Goal: Complete application form: Complete application form

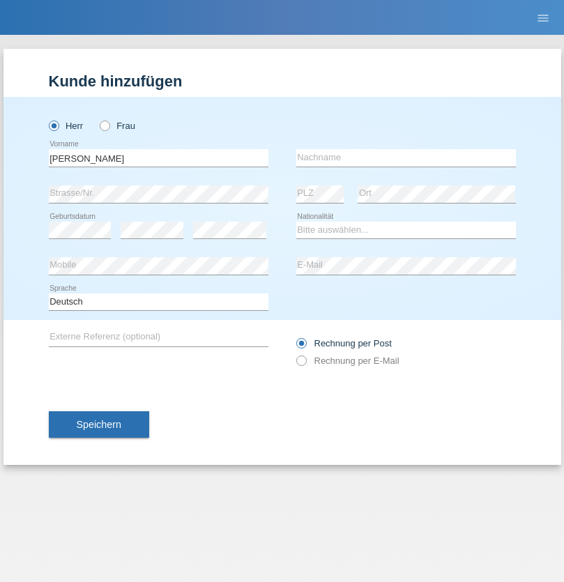
type input "Ali"
click at [406, 158] on input "text" at bounding box center [406, 157] width 220 height 17
type input "Khavari"
select select "CH"
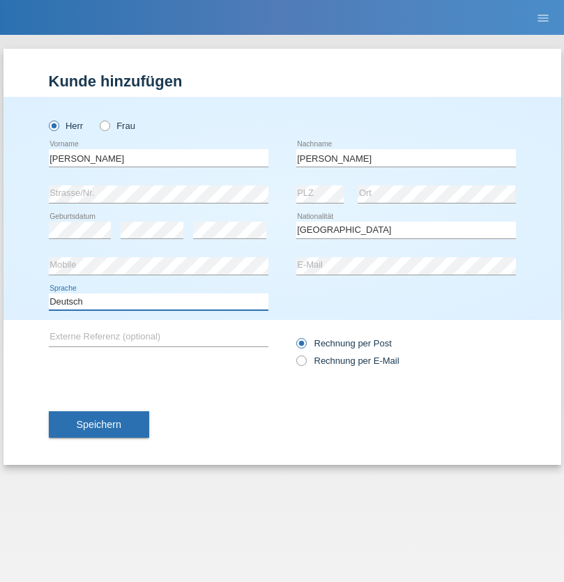
select select "en"
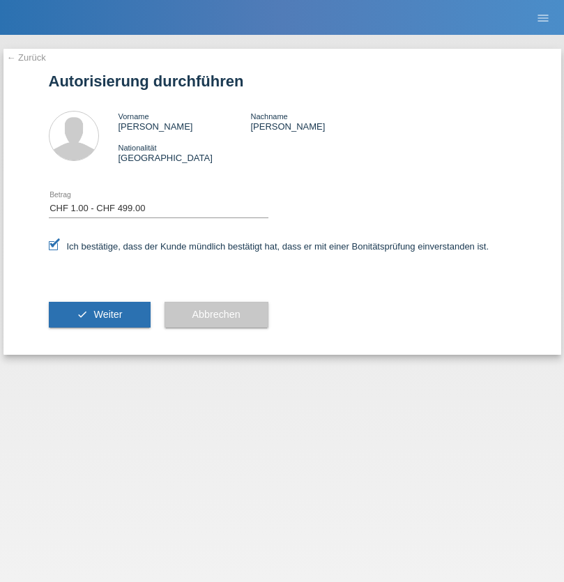
select select "1"
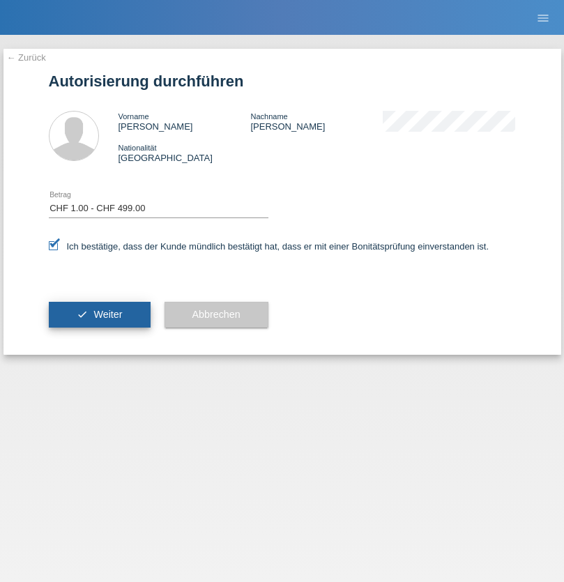
click at [99, 315] on span "Weiter" at bounding box center [107, 314] width 29 height 11
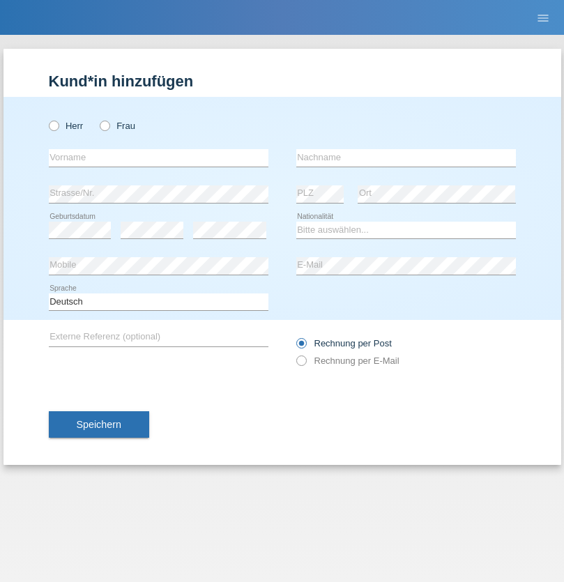
radio input "true"
click at [158, 158] on input "text" at bounding box center [159, 157] width 220 height 17
type input "Manda"
click at [406, 158] on input "text" at bounding box center [406, 157] width 220 height 17
type input "Milojevic"
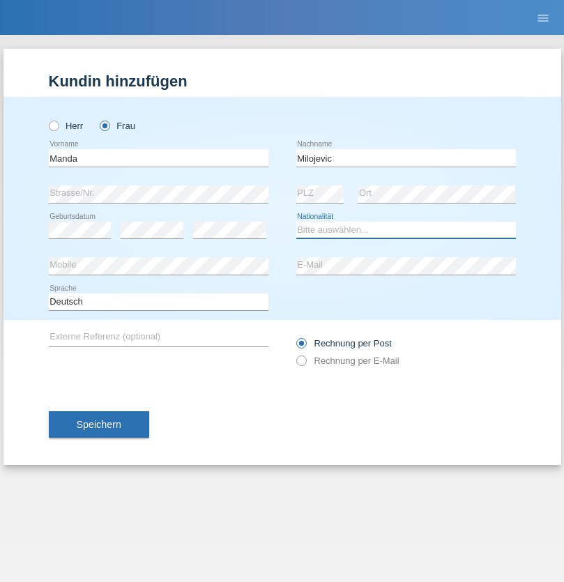
select select "CH"
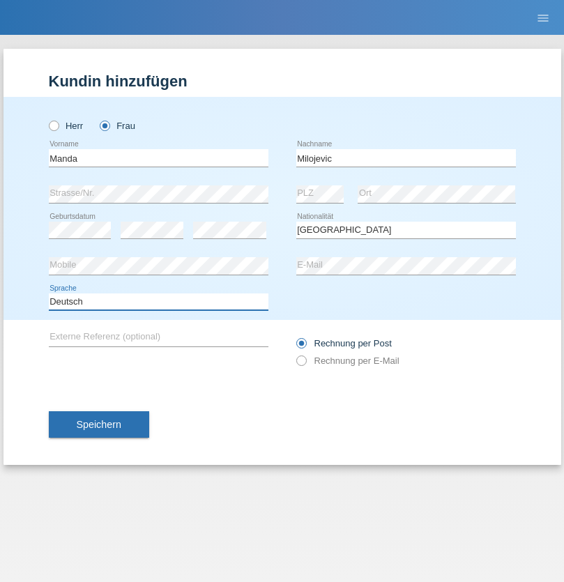
select select "en"
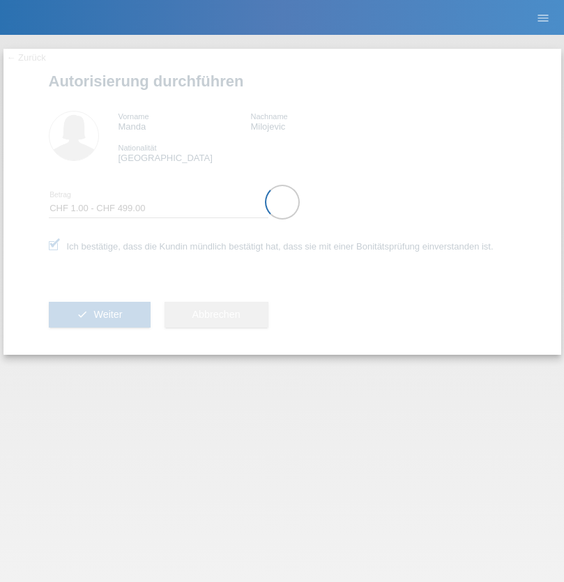
select select "1"
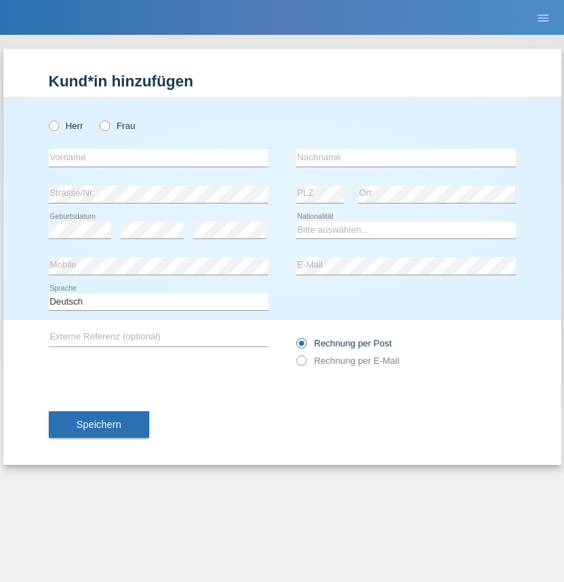
radio input "true"
click at [158, 158] on input "text" at bounding box center [159, 157] width 220 height 17
type input "Jonathan"
click at [406, 158] on input "text" at bounding box center [406, 157] width 220 height 17
type input "Bezzola"
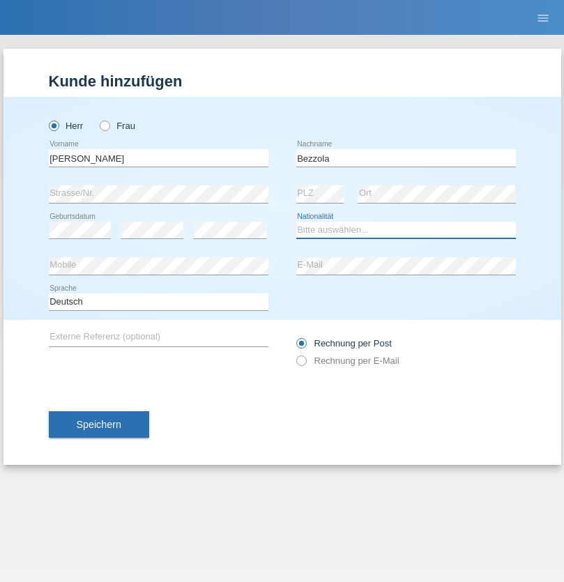
select select "CH"
radio input "true"
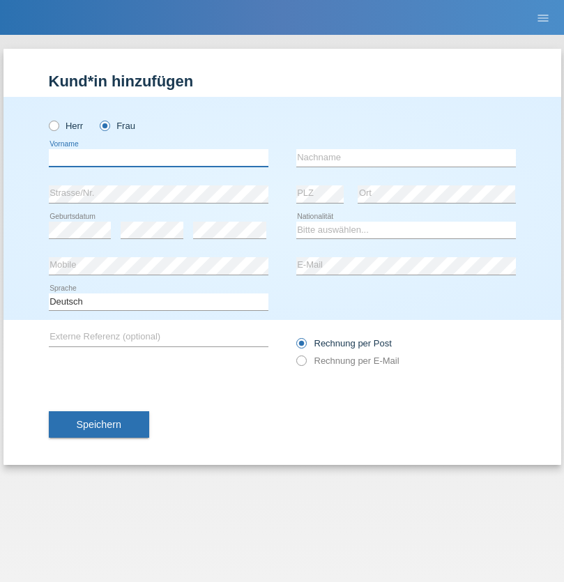
click at [158, 158] on input "text" at bounding box center [159, 157] width 220 height 17
type input "[PERSON_NAME]"
click at [406, 158] on input "text" at bounding box center [406, 157] width 220 height 17
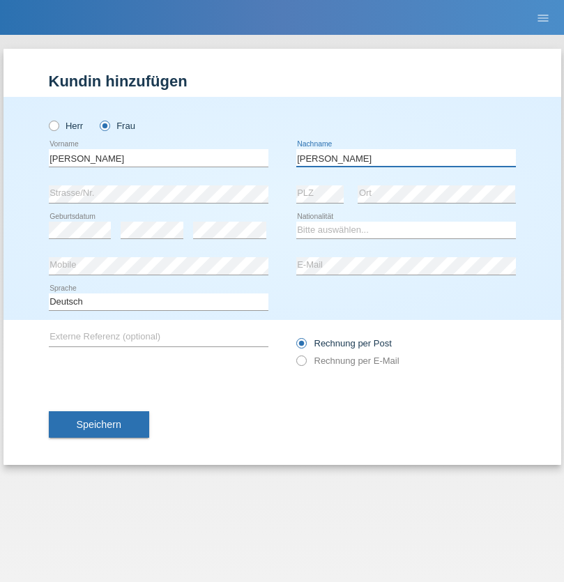
type input "[PERSON_NAME]"
select select "CH"
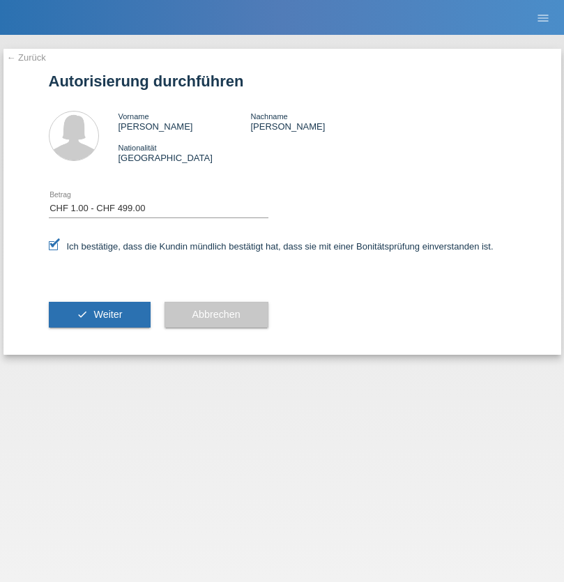
select select "1"
click at [99, 315] on span "Weiter" at bounding box center [107, 314] width 29 height 11
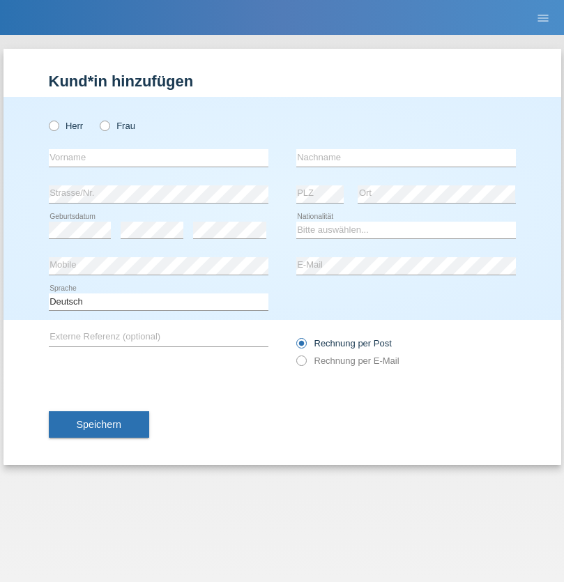
radio input "true"
click at [158, 158] on input "text" at bounding box center [159, 157] width 220 height 17
type input "Stephane"
click at [406, 158] on input "text" at bounding box center [406, 157] width 220 height 17
type input "Rodriguez"
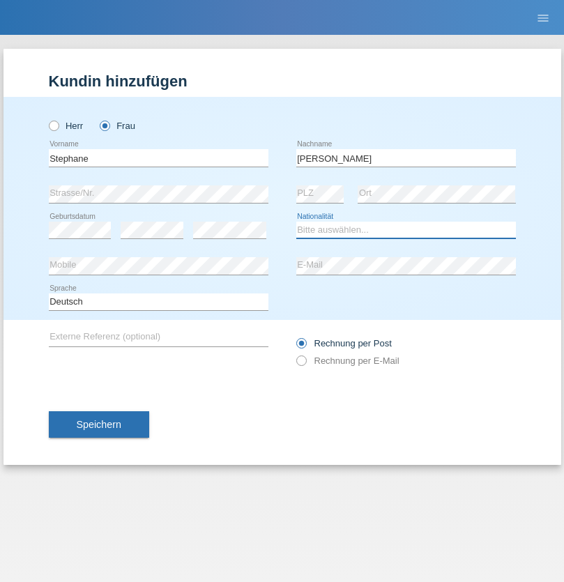
select select "CH"
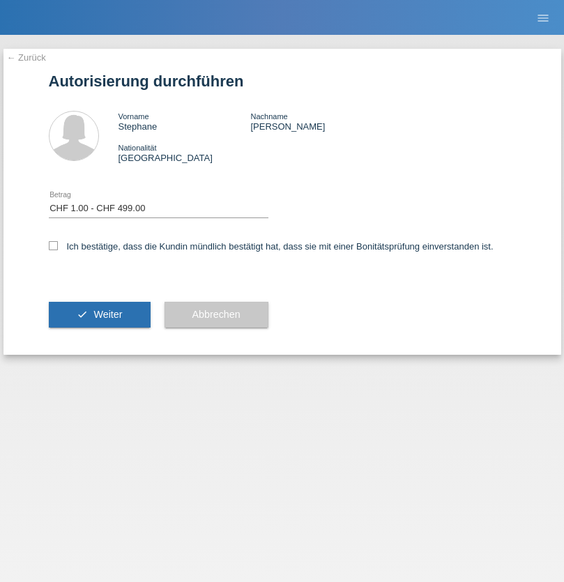
select select "1"
checkbox input "true"
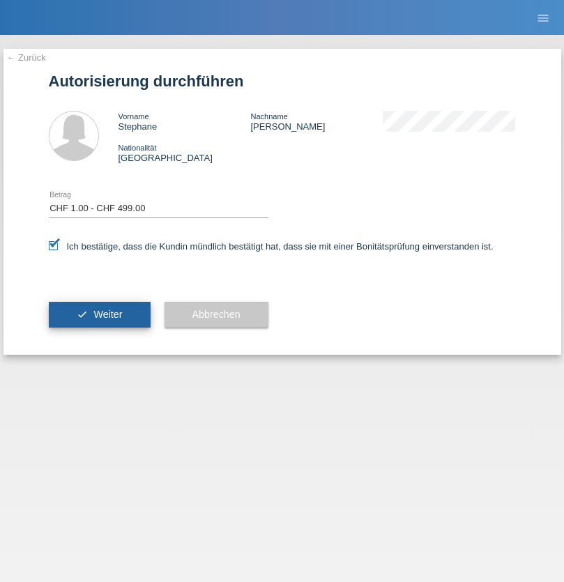
click at [99, 315] on span "Weiter" at bounding box center [107, 314] width 29 height 11
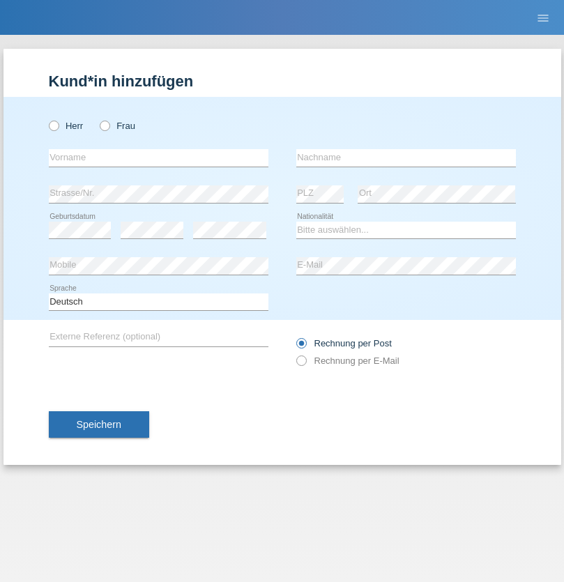
radio input "true"
click at [158, 158] on input "text" at bounding box center [159, 157] width 220 height 17
type input "Zumbri"
click at [406, 158] on input "text" at bounding box center [406, 157] width 220 height 17
type input "Emini"
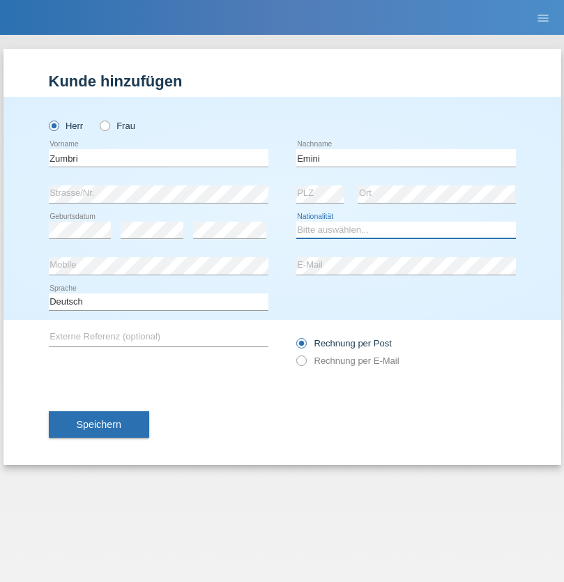
select select "SI"
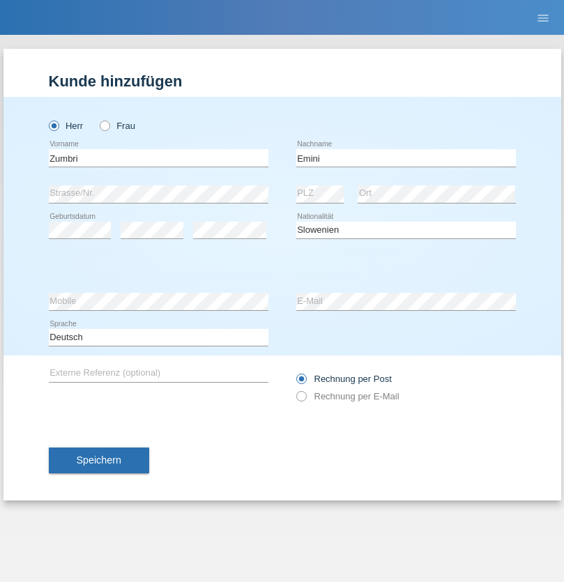
select select "C"
select select "25"
select select "12"
select select "1984"
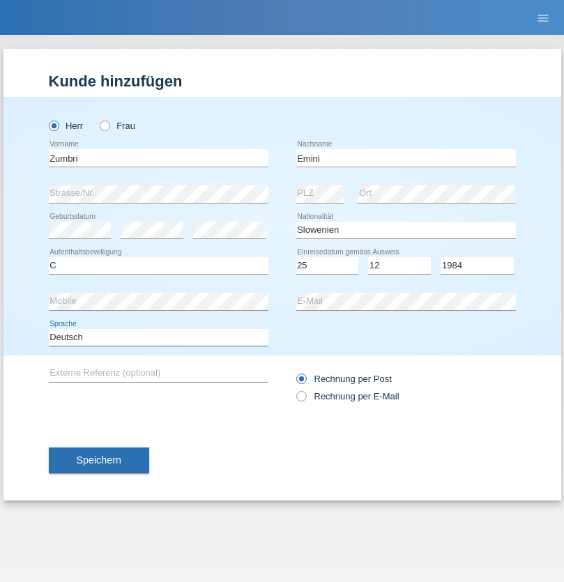
select select "en"
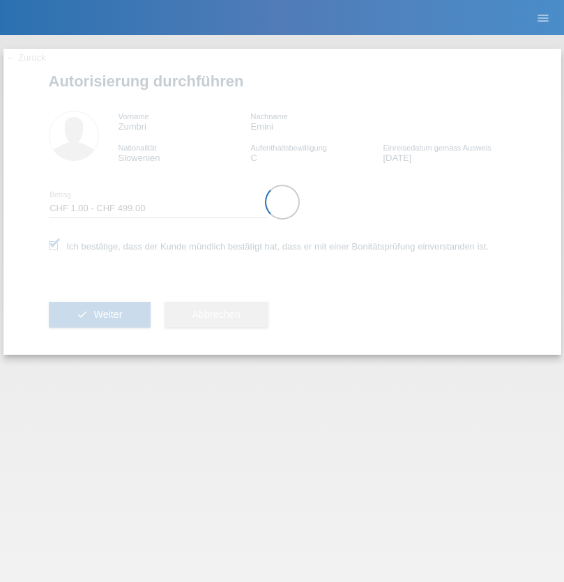
select select "1"
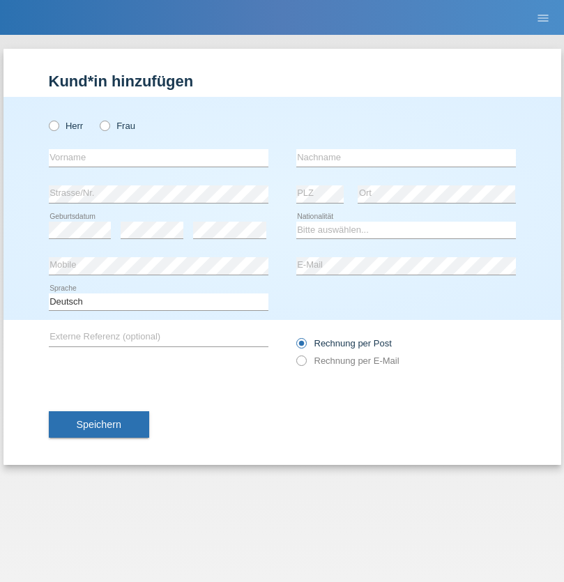
radio input "true"
click at [158, 158] on input "text" at bounding box center [159, 157] width 220 height 17
type input "[PERSON_NAME]"
click at [406, 158] on input "text" at bounding box center [406, 157] width 220 height 17
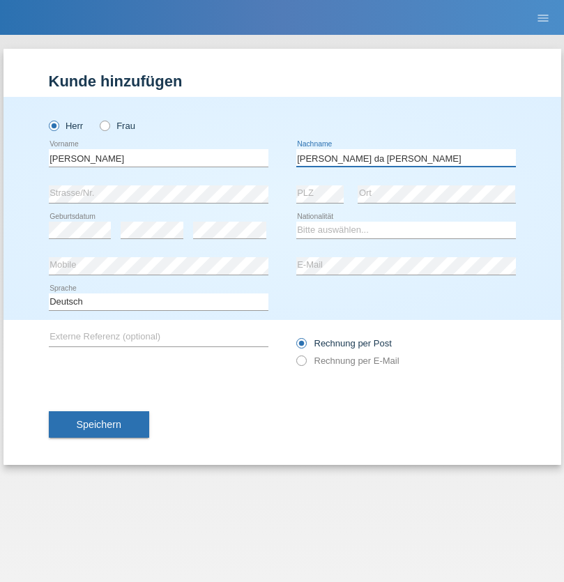
type input "[PERSON_NAME] da [PERSON_NAME]"
select select "PT"
select select "C"
select select "07"
select select "04"
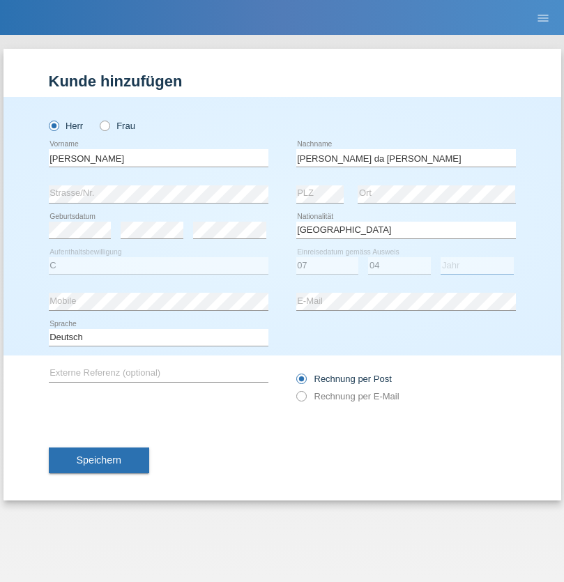
select select "1992"
